Goal: Find contact information: Obtain details needed to contact an individual or organization

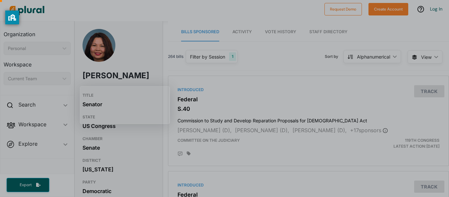
scroll to position [80, 0]
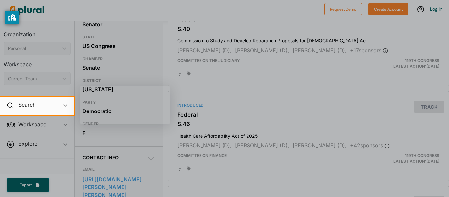
click at [243, 78] on div at bounding box center [224, 48] width 449 height 97
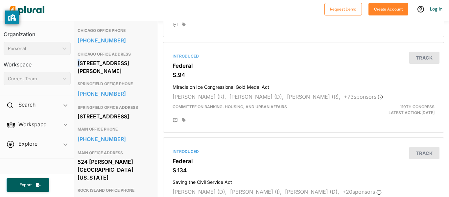
scroll to position [319, 4]
drag, startPoint x: 75, startPoint y: 74, endPoint x: 127, endPoint y: 90, distance: 54.7
click at [127, 90] on div "Contact Info EMAIL [URL][DOMAIN_NAME][PERSON_NAME][PERSON_NAME] OTHER STAFF PHO…" at bounding box center [115, 139] width 88 height 464
copy div "[STREET_ADDRESS][PERSON_NAME]"
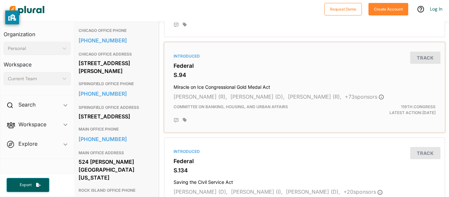
click at [247, 110] on div "Committee on Banking, Housing, and Urban Affairs" at bounding box center [258, 110] width 181 height 12
